Goal: Task Accomplishment & Management: Use online tool/utility

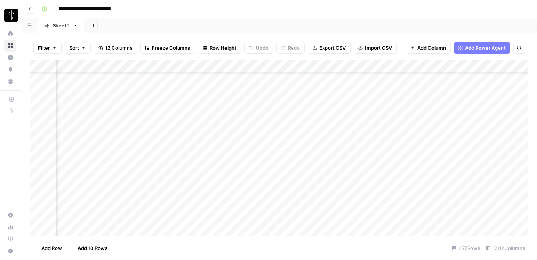
scroll to position [5622, 279]
click at [411, 173] on div "Add Column" at bounding box center [279, 148] width 498 height 176
click at [411, 189] on div "Add Column" at bounding box center [279, 148] width 498 height 176
